Goal: Learn about a topic

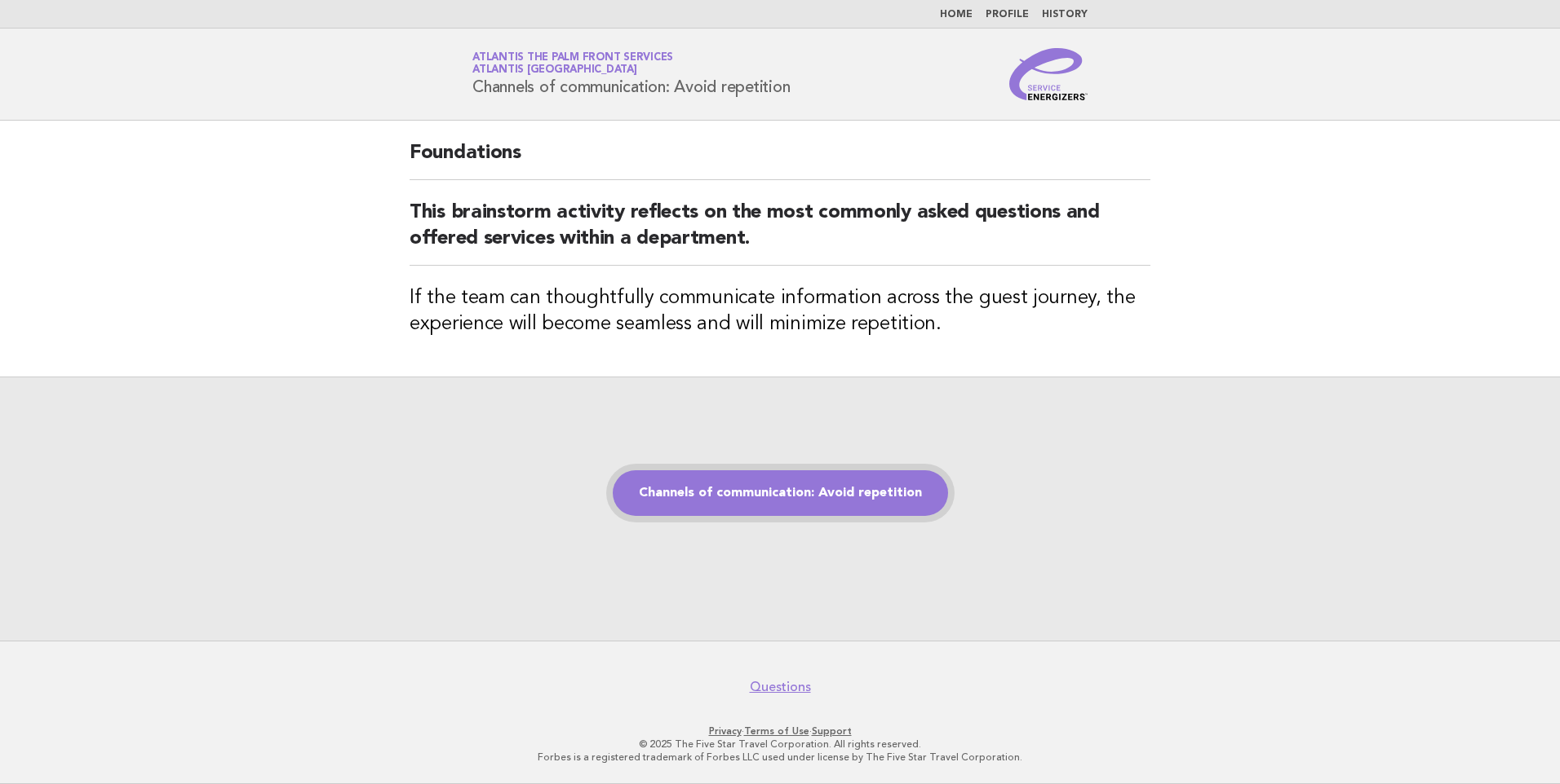
click at [740, 500] on link "Channels of communication: Avoid repetition" at bounding box center [780, 493] width 335 height 46
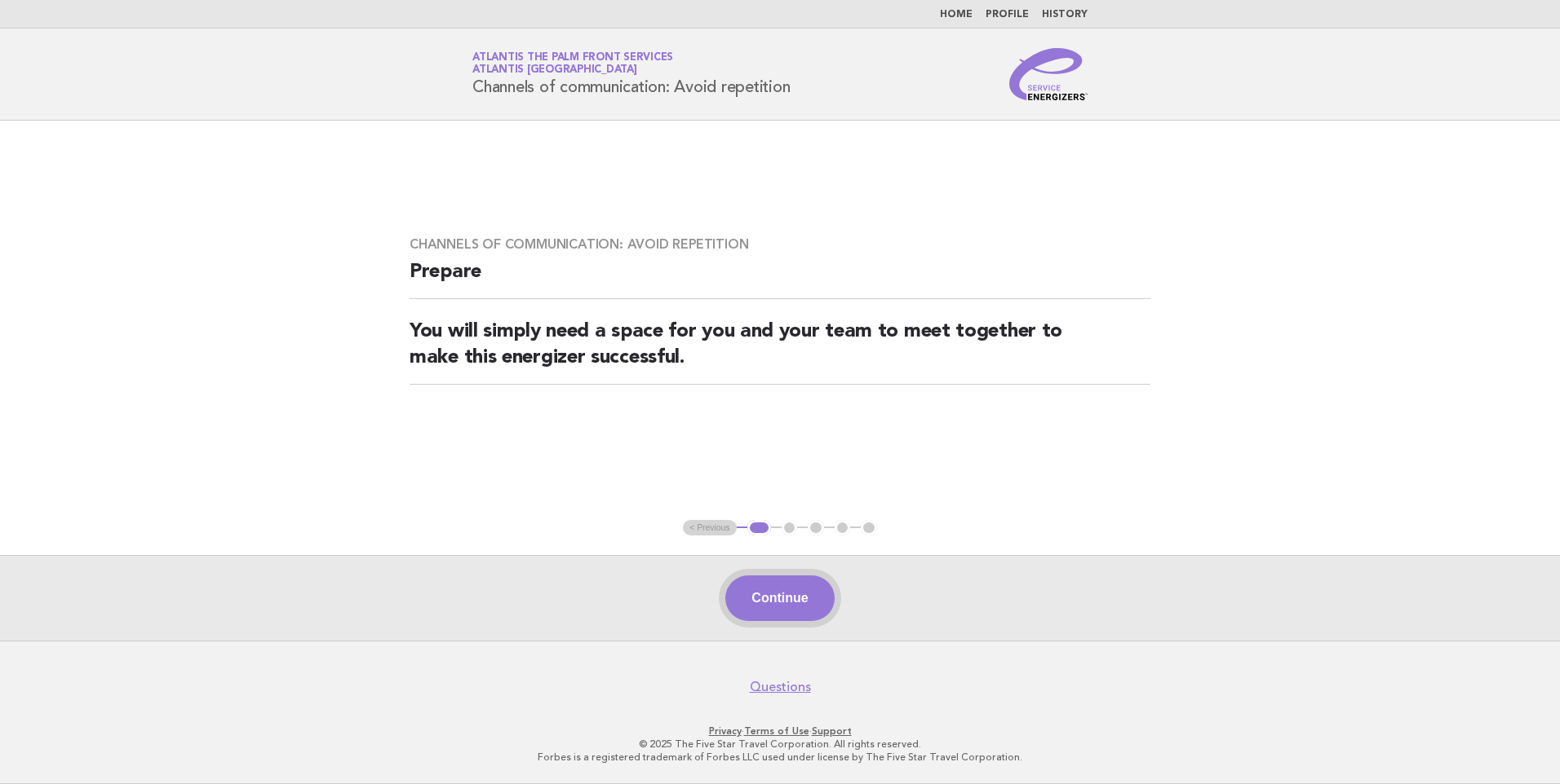
click at [804, 597] on button "Continue" at bounding box center [779, 598] width 109 height 46
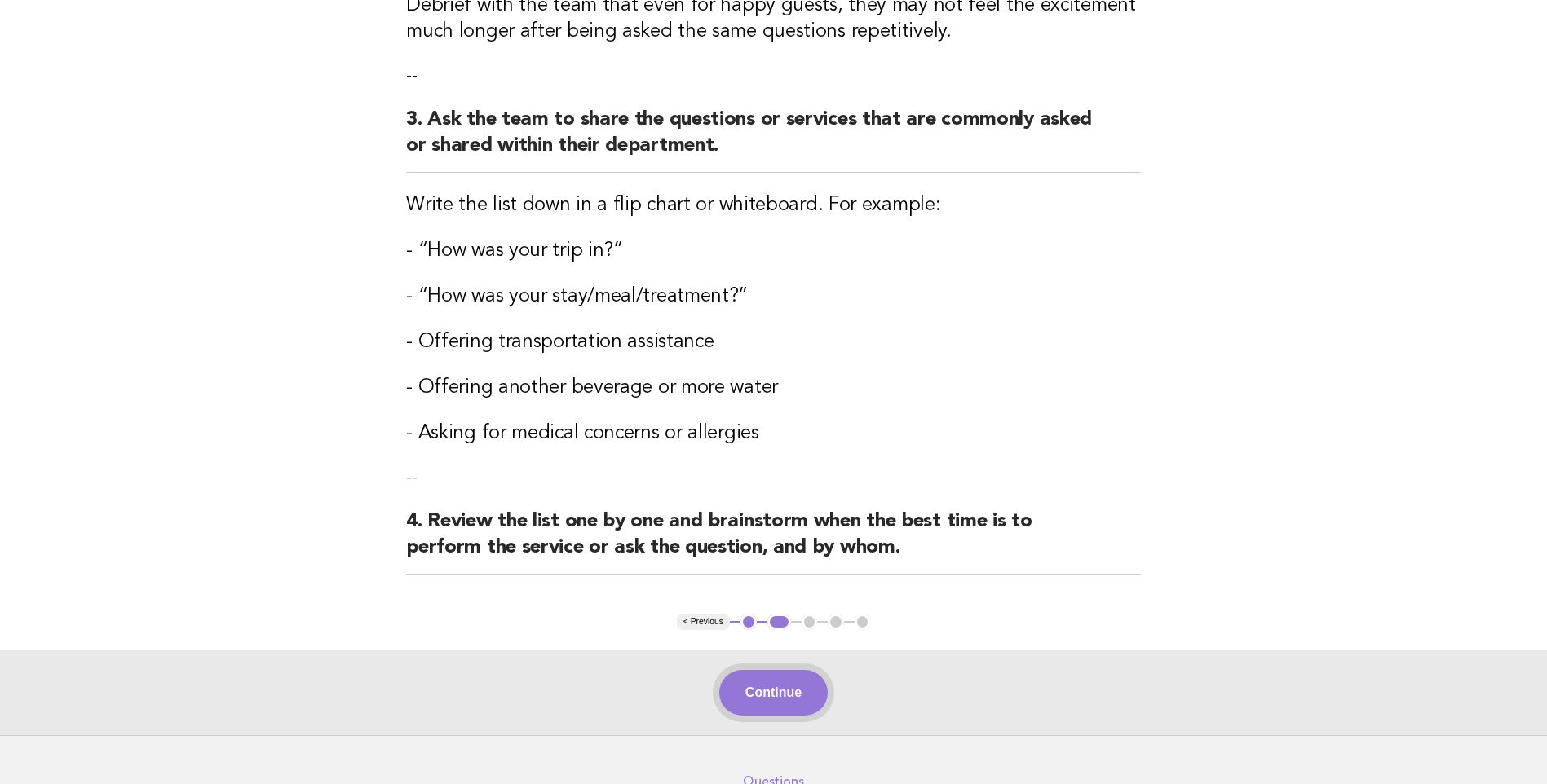
click at [764, 683] on button "Continue" at bounding box center [773, 693] width 109 height 46
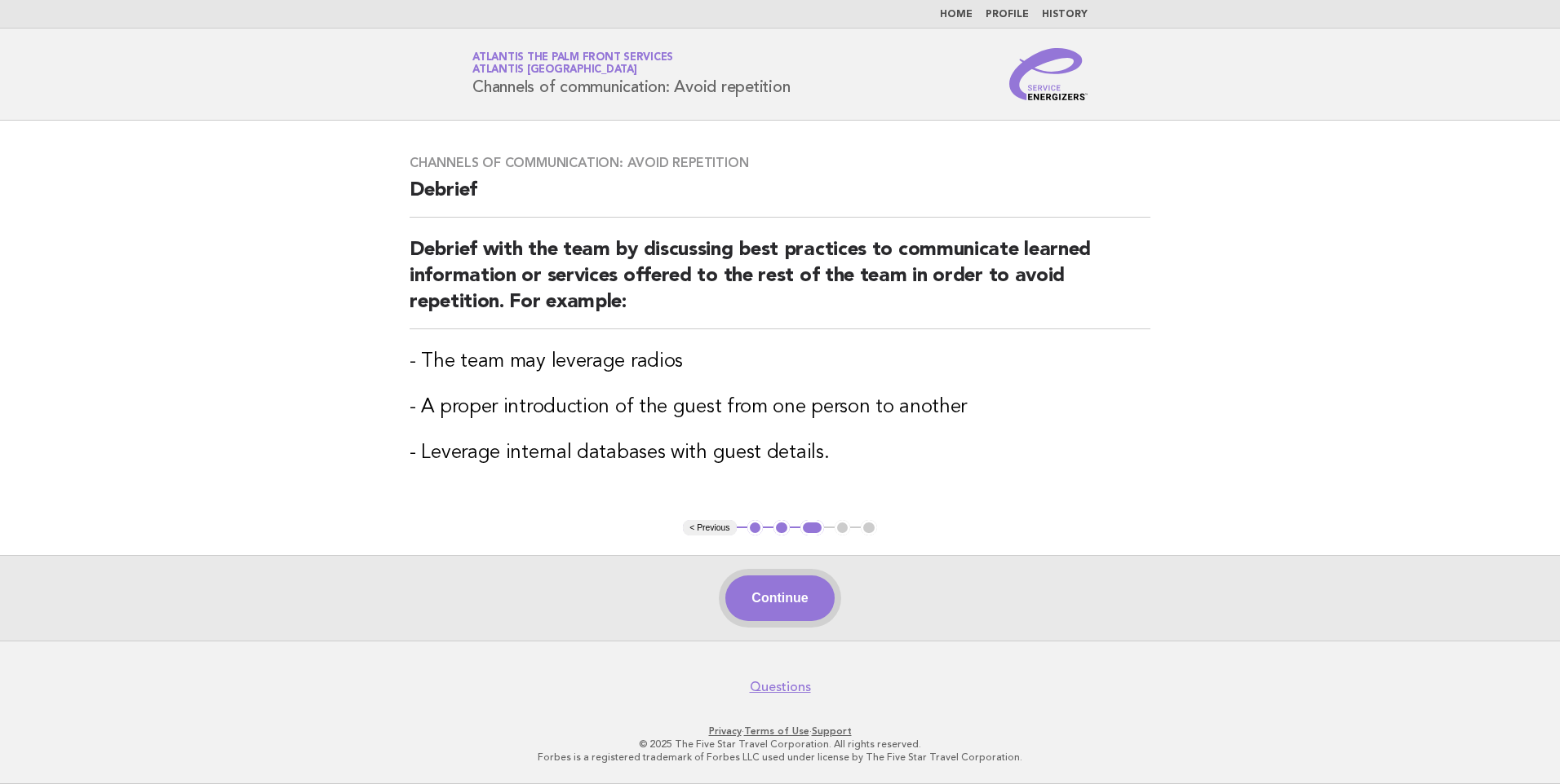
click at [785, 609] on button "Continue" at bounding box center [779, 598] width 109 height 46
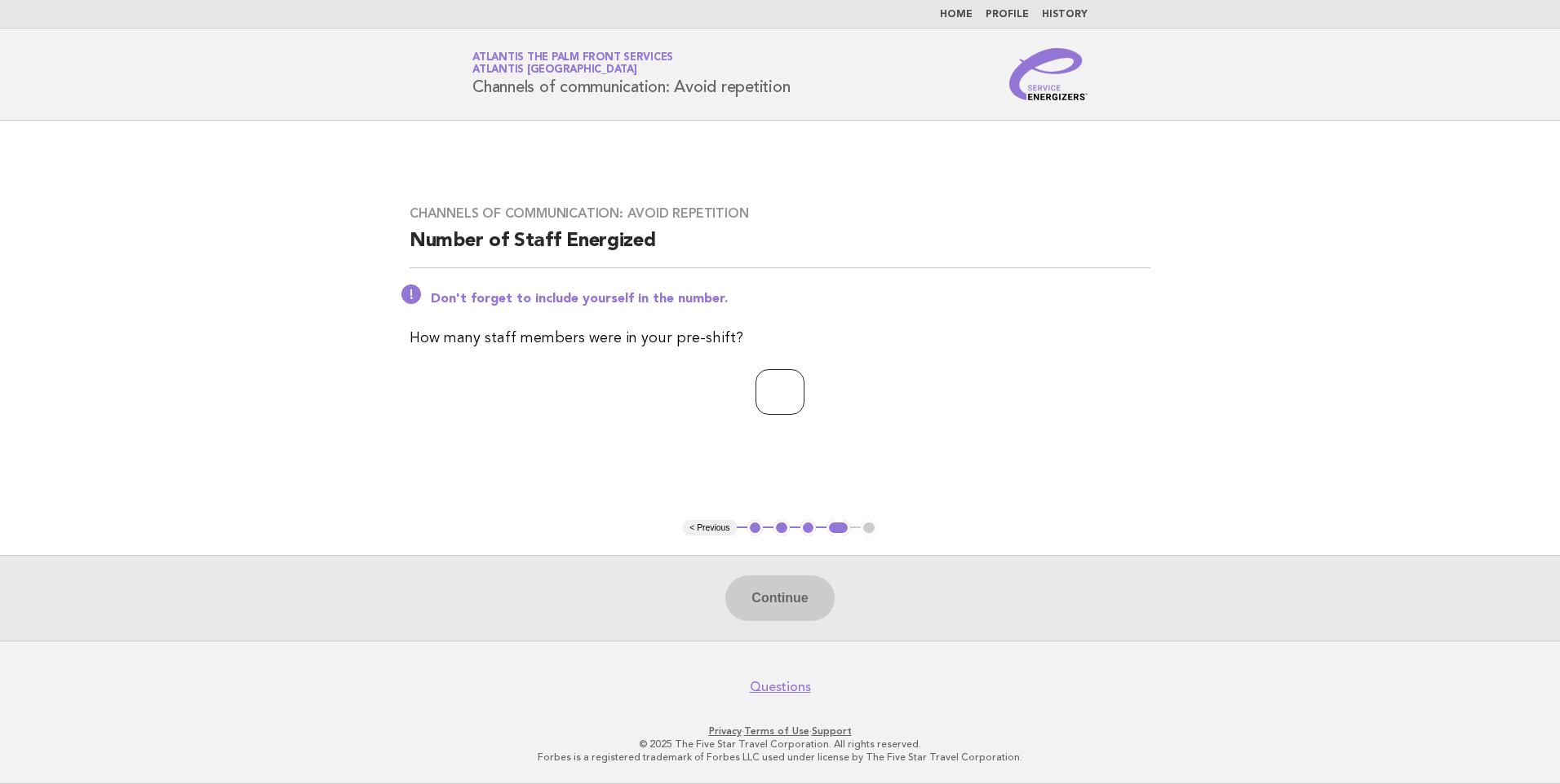
click at [770, 401] on input "number" at bounding box center [780, 392] width 49 height 46
type input "*"
click at [804, 611] on button "Continue" at bounding box center [779, 598] width 109 height 46
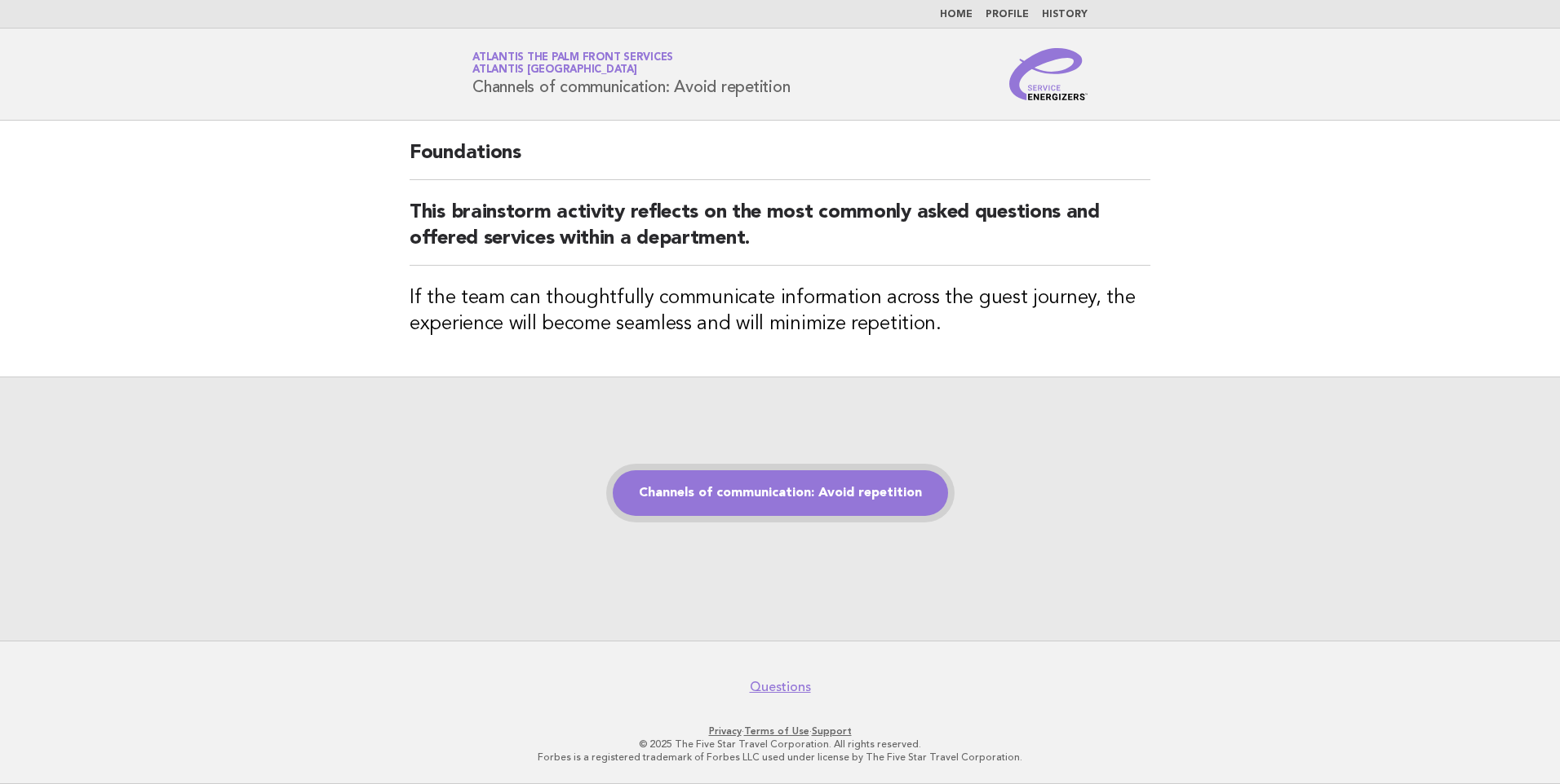
click at [762, 497] on link "Channels of communication: Avoid repetition" at bounding box center [780, 493] width 335 height 46
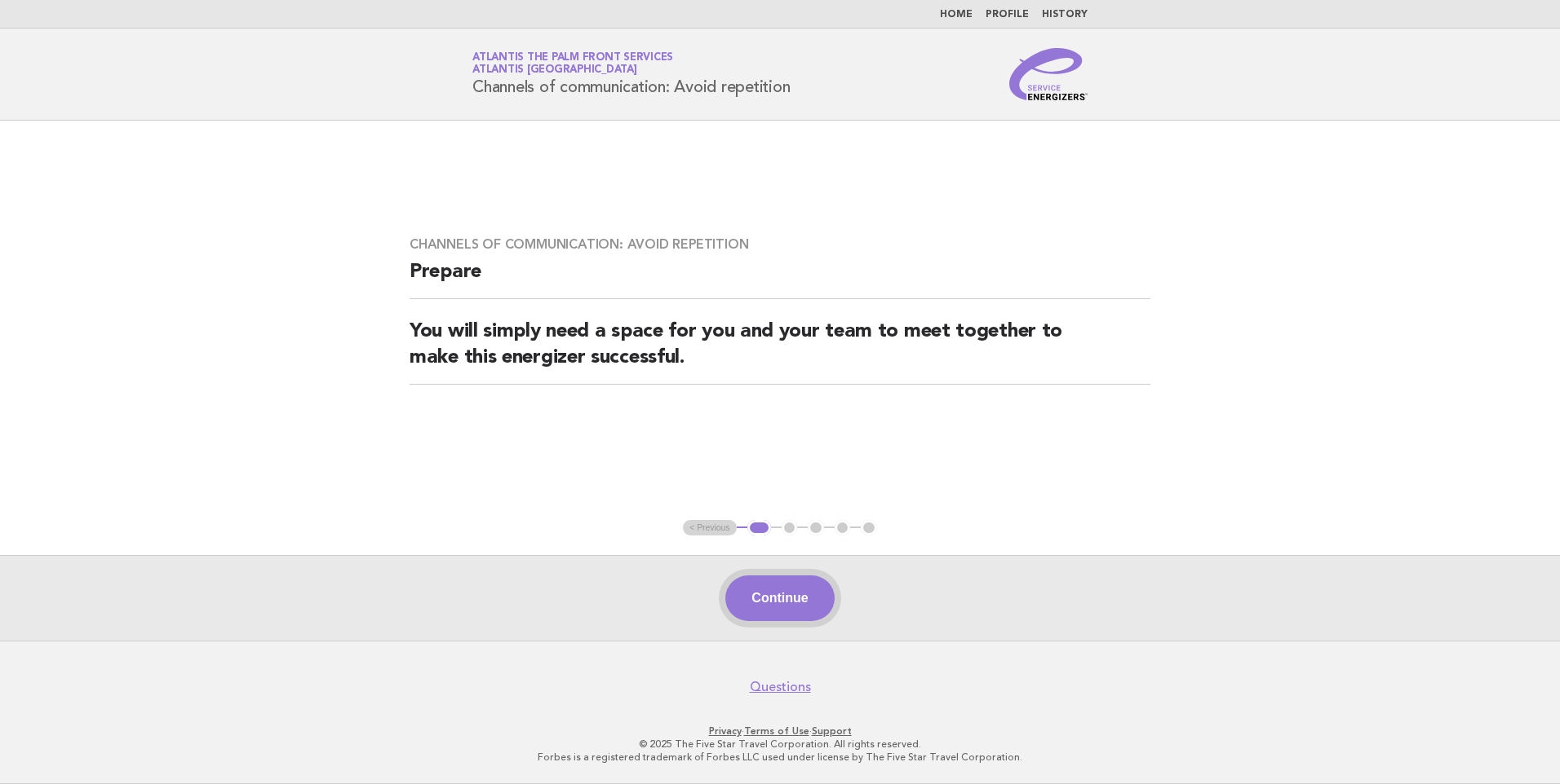
click at [765, 607] on button "Continue" at bounding box center [779, 598] width 109 height 46
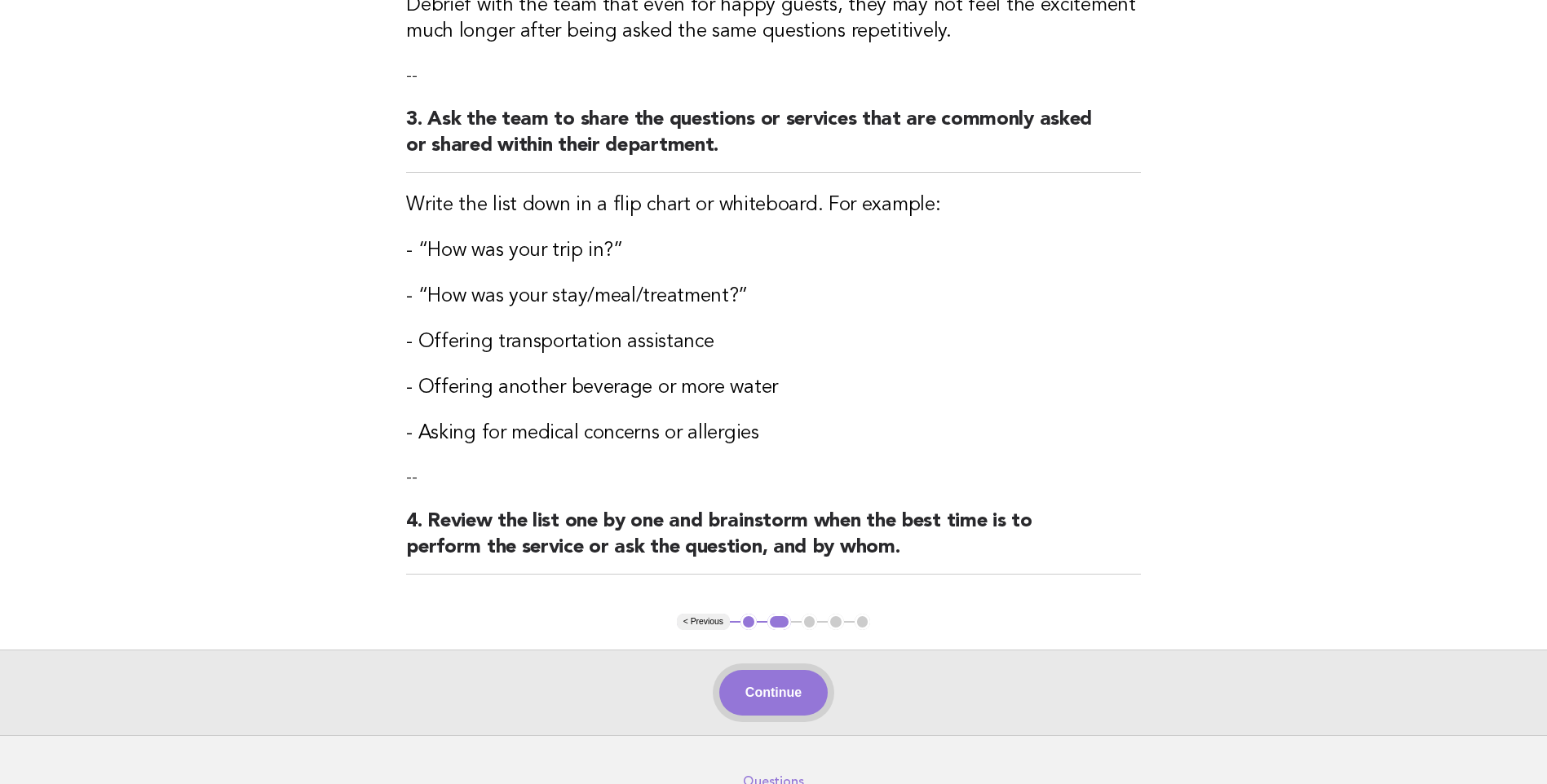
click at [749, 680] on button "Continue" at bounding box center [773, 693] width 109 height 46
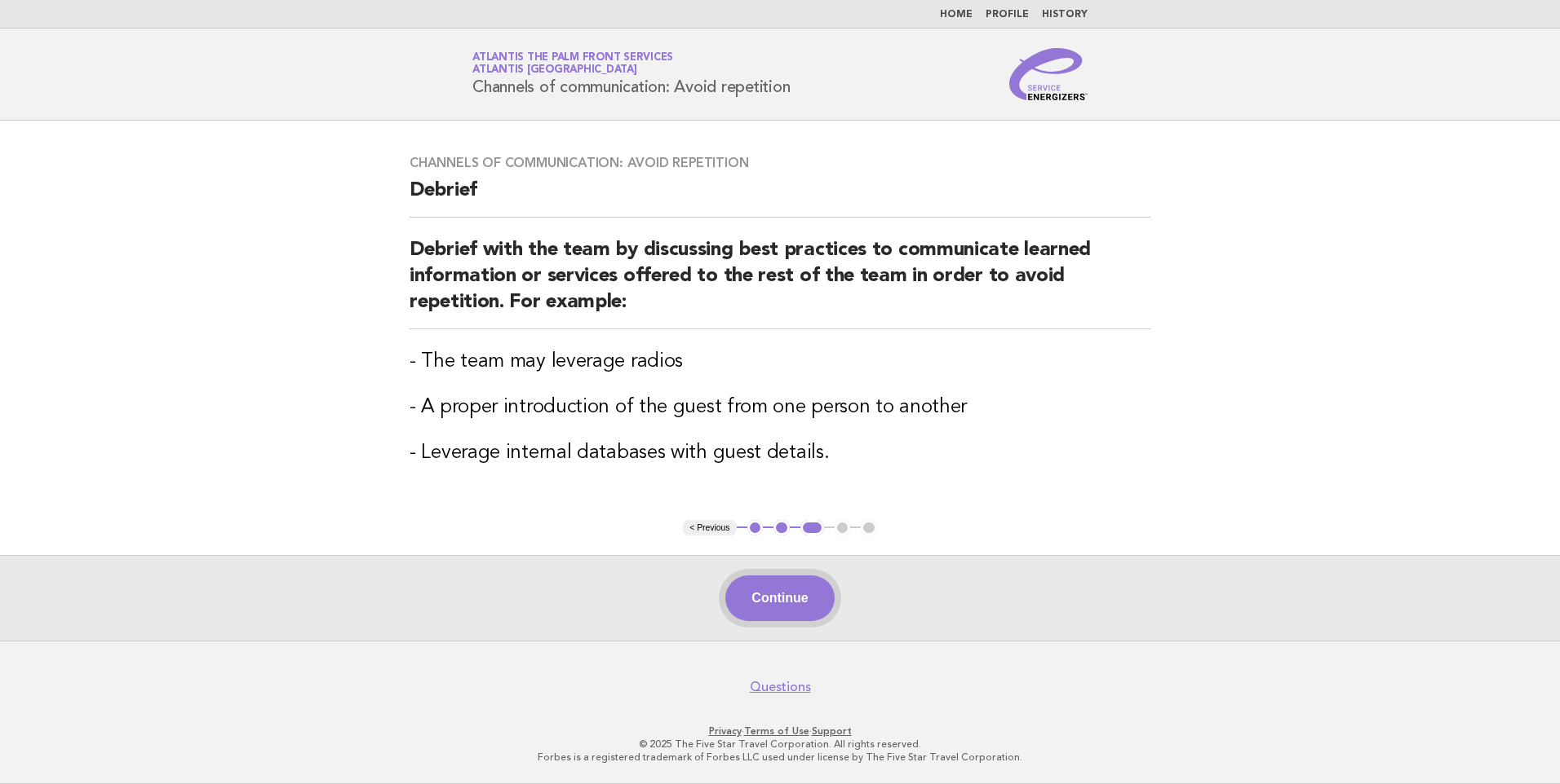
click at [800, 605] on button "Continue" at bounding box center [779, 598] width 109 height 46
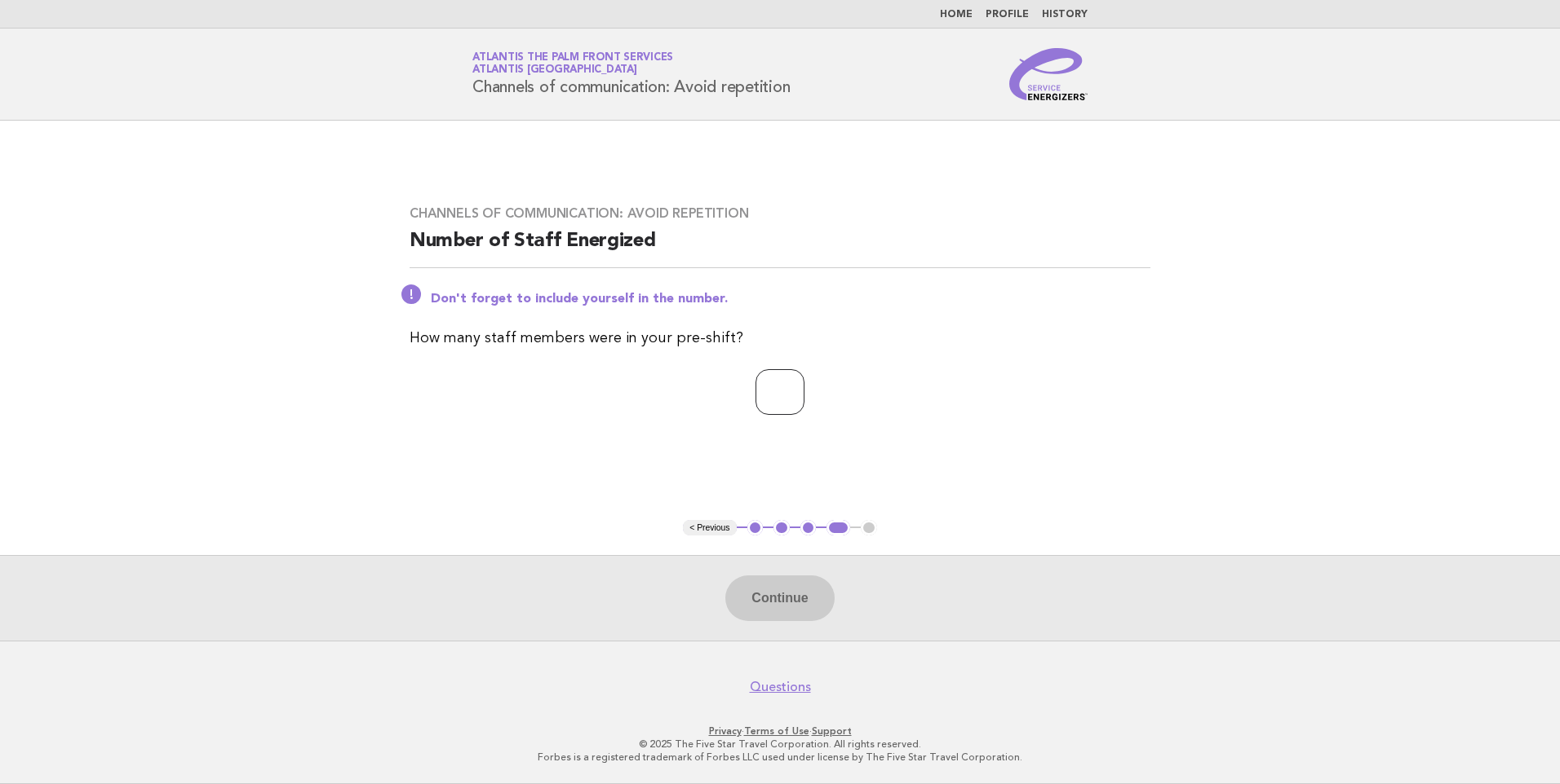
click at [763, 402] on input "number" at bounding box center [780, 392] width 49 height 46
type input "*"
click at [755, 608] on button "Continue" at bounding box center [779, 598] width 109 height 46
